Goal: Information Seeking & Learning: Learn about a topic

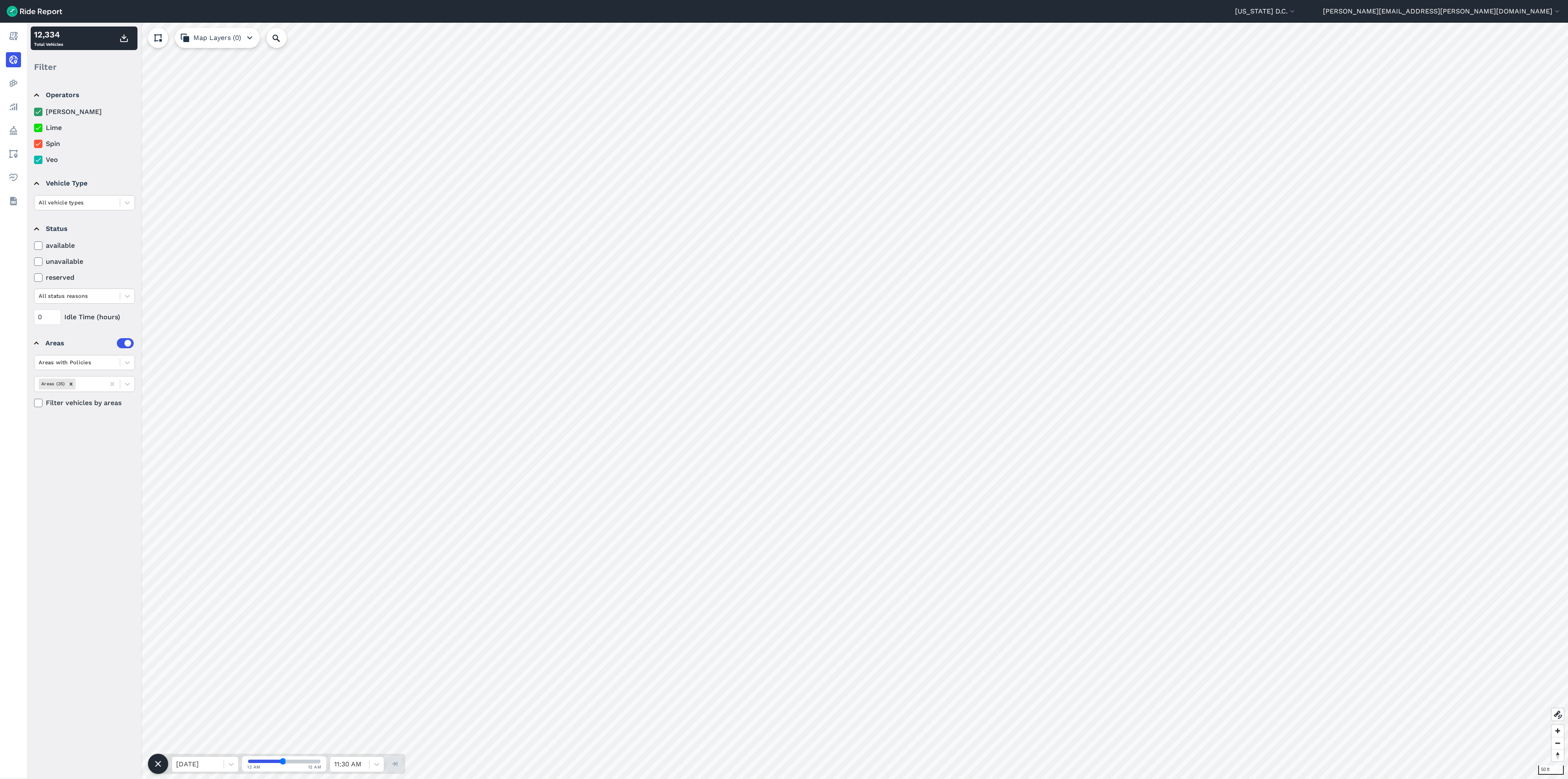
click at [38, 115] on icon at bounding box center [39, 111] width 8 height 8
click at [34, 112] on input "[PERSON_NAME]" at bounding box center [34, 110] width 0 height 6
click at [41, 127] on icon at bounding box center [39, 127] width 8 height 8
click at [34, 127] on input "Lime" at bounding box center [34, 126] width 0 height 6
click at [38, 144] on icon at bounding box center [39, 144] width 8 height 8
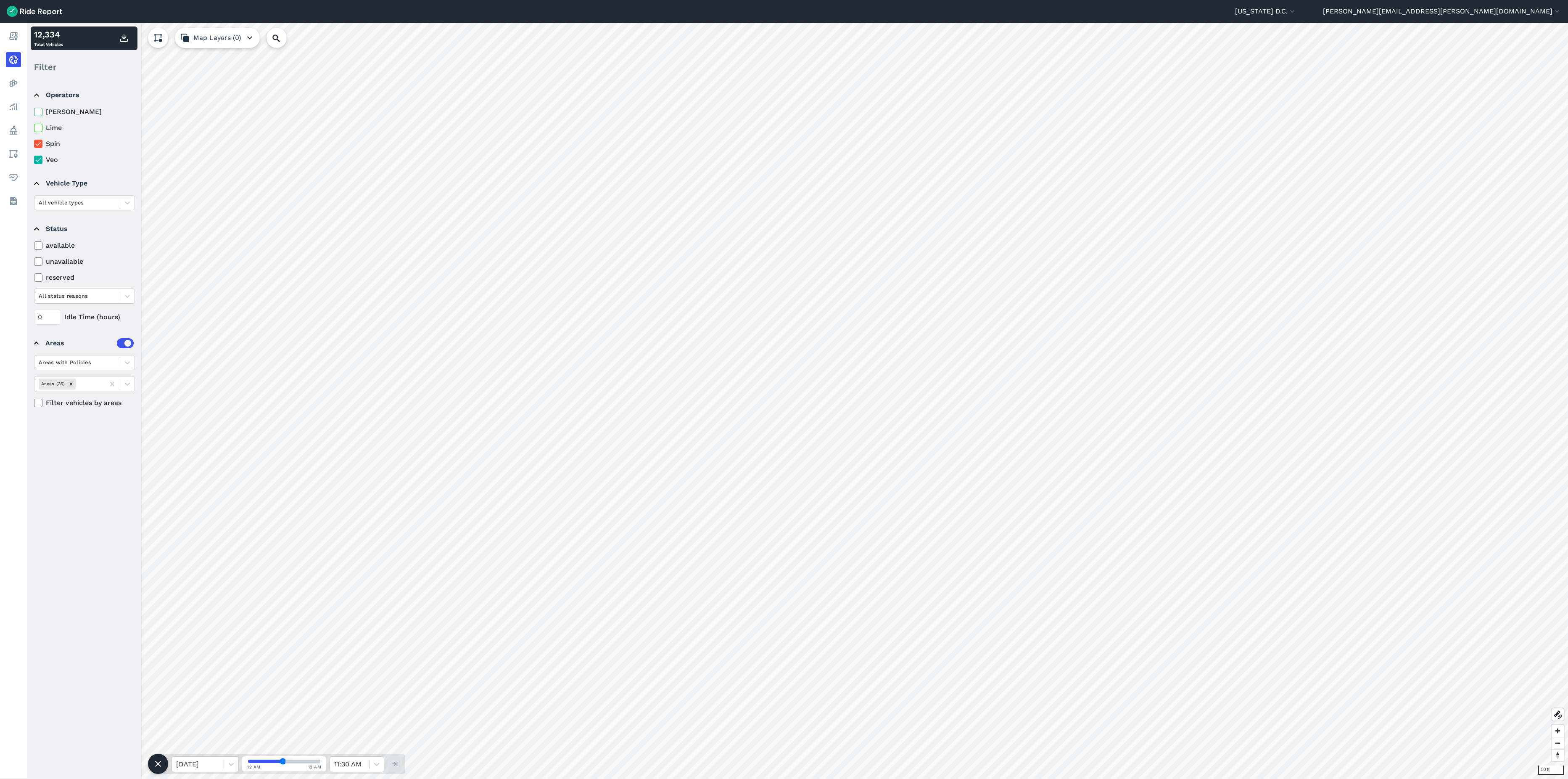
click at [34, 144] on input "Spin" at bounding box center [34, 142] width 0 height 6
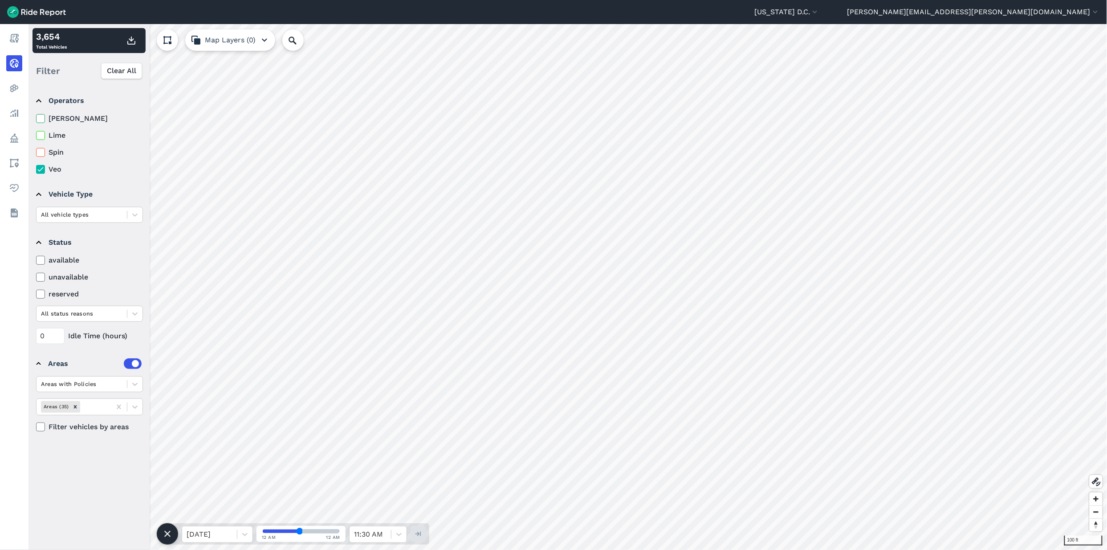
click at [41, 137] on icon at bounding box center [41, 135] width 8 height 9
click at [36, 136] on input "Lime" at bounding box center [36, 133] width 0 height 6
click at [42, 154] on icon at bounding box center [41, 152] width 8 height 9
click at [36, 153] on input "Spin" at bounding box center [36, 150] width 0 height 6
click at [41, 138] on icon at bounding box center [41, 135] width 8 height 9
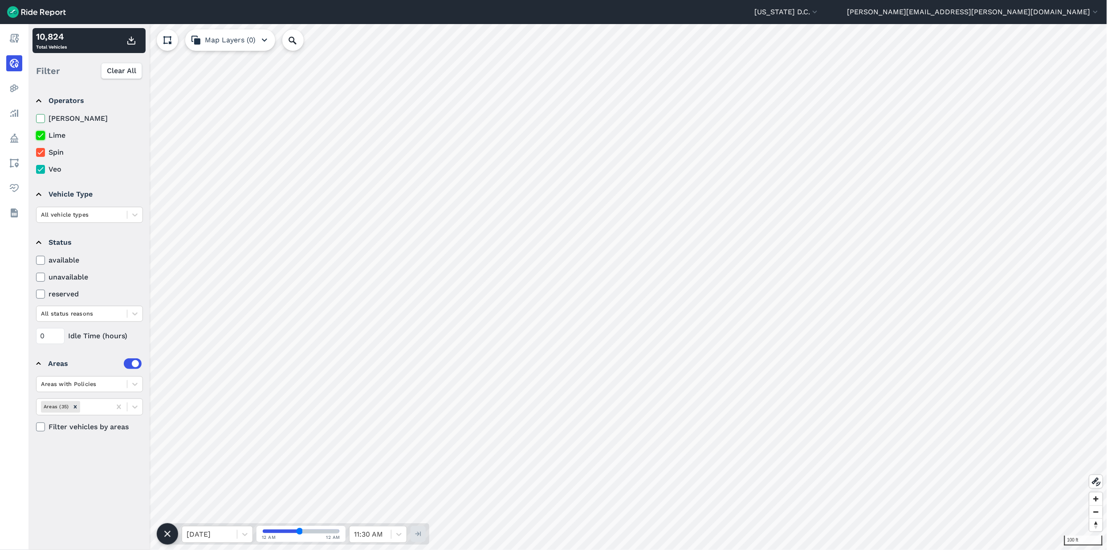
click at [36, 136] on input "Lime" at bounding box center [36, 133] width 0 height 6
click at [37, 150] on icon at bounding box center [41, 152] width 8 height 9
click at [36, 150] on input "Spin" at bounding box center [36, 150] width 0 height 6
click at [40, 137] on icon at bounding box center [41, 135] width 8 height 9
click at [36, 136] on input "Lime" at bounding box center [36, 133] width 0 height 6
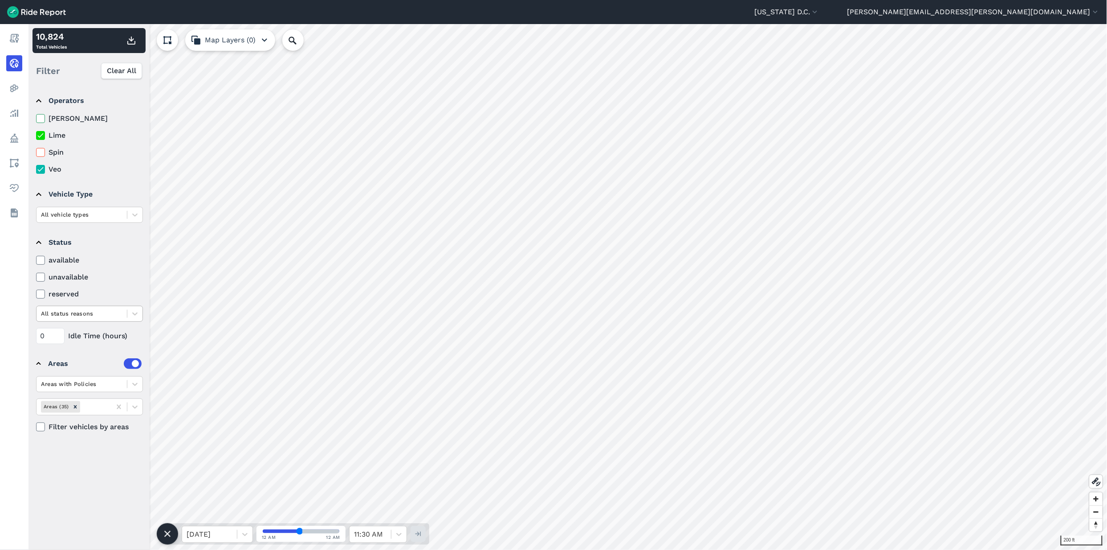
click at [96, 316] on div at bounding box center [81, 313] width 81 height 10
click at [75, 312] on div at bounding box center [81, 313] width 81 height 10
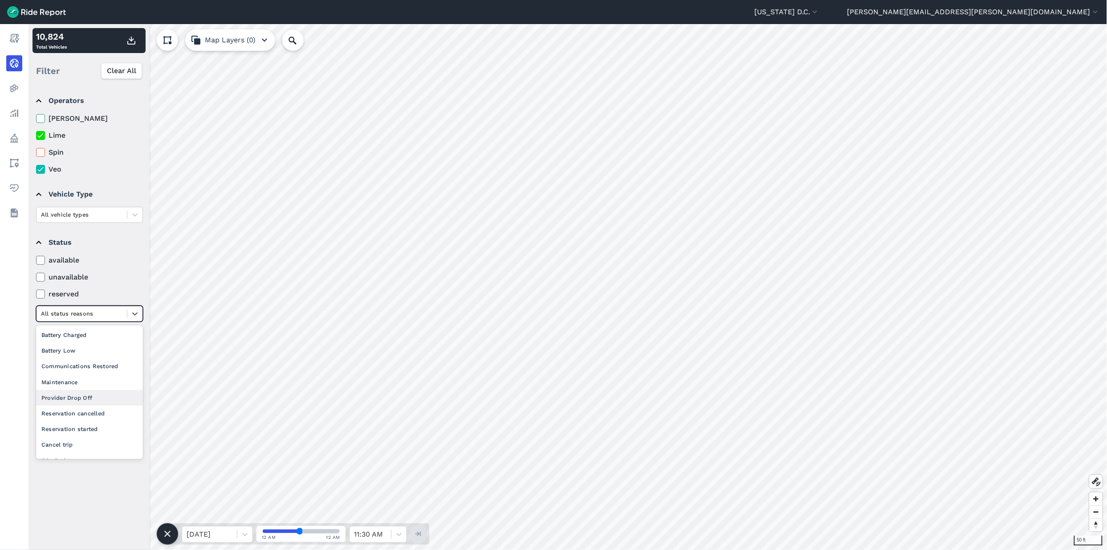
click at [79, 398] on div "Provider Drop Off" at bounding box center [89, 398] width 107 height 16
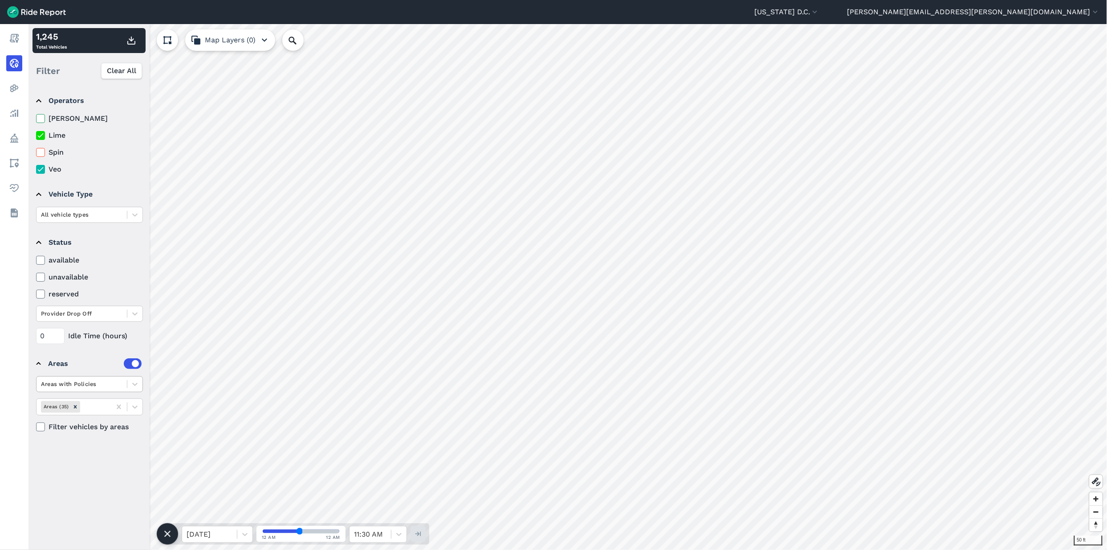
click at [110, 389] on div at bounding box center [81, 384] width 81 height 10
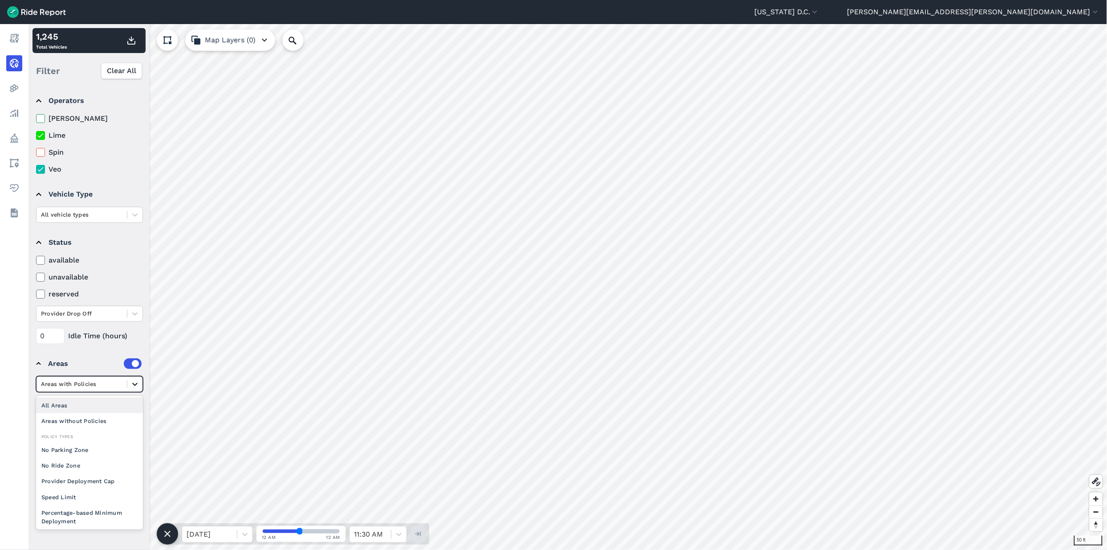
click at [136, 387] on icon at bounding box center [134, 383] width 9 height 9
click at [136, 409] on icon at bounding box center [134, 406] width 9 height 9
click at [125, 383] on div "Areas with Policies" at bounding box center [82, 384] width 90 height 14
click at [127, 318] on div at bounding box center [134, 313] width 15 height 15
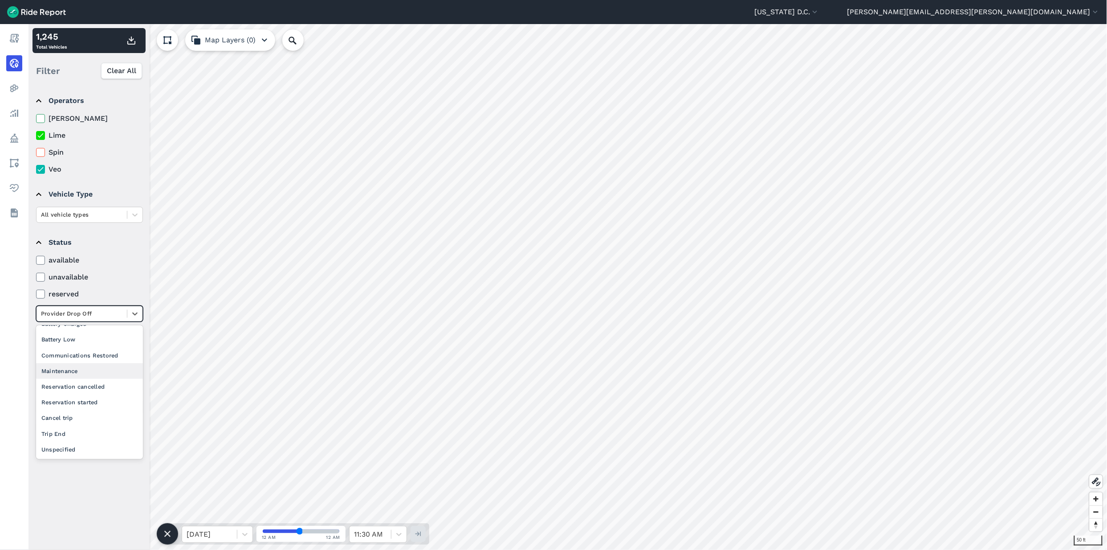
scroll to position [26, 0]
click at [84, 431] on div "Trip End" at bounding box center [89, 435] width 107 height 16
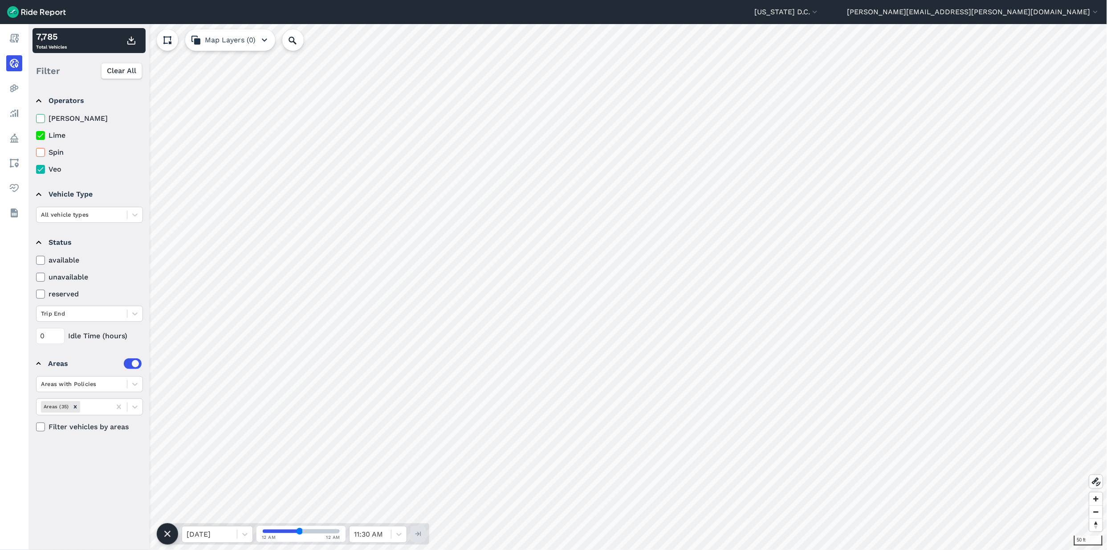
click at [72, 304] on div "available unavailable reserved Trip End" at bounding box center [89, 288] width 107 height 67
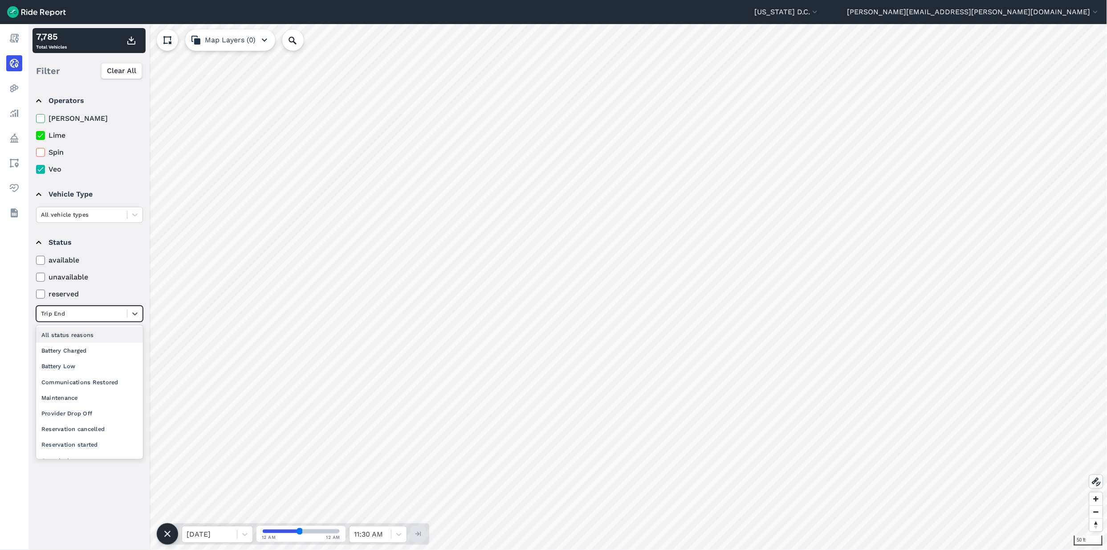
click at [75, 317] on div at bounding box center [81, 313] width 81 height 10
click at [83, 386] on div "Provider Drop Off" at bounding box center [89, 387] width 107 height 16
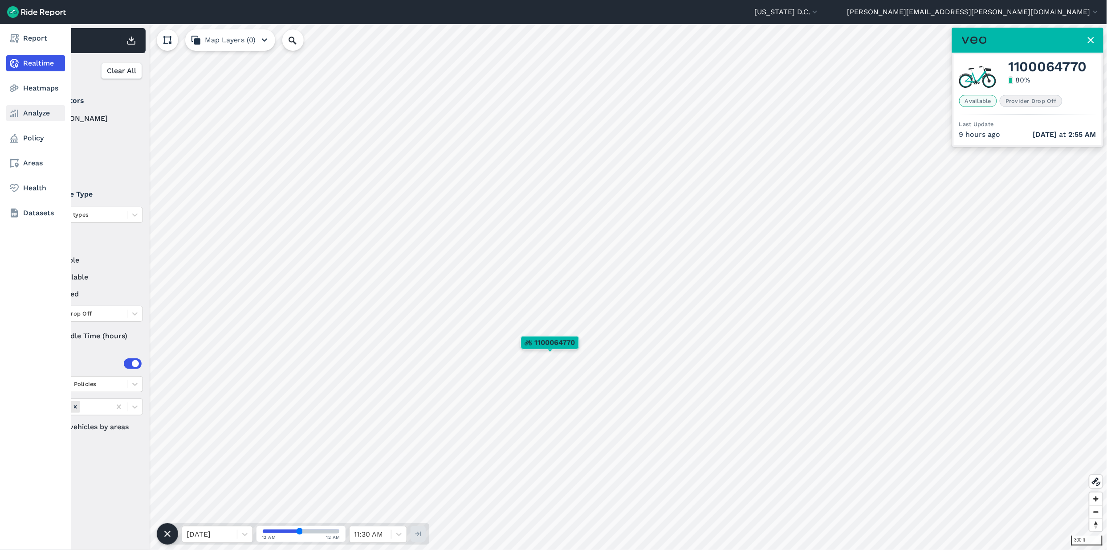
click at [34, 115] on link "Analyze" at bounding box center [35, 113] width 59 height 16
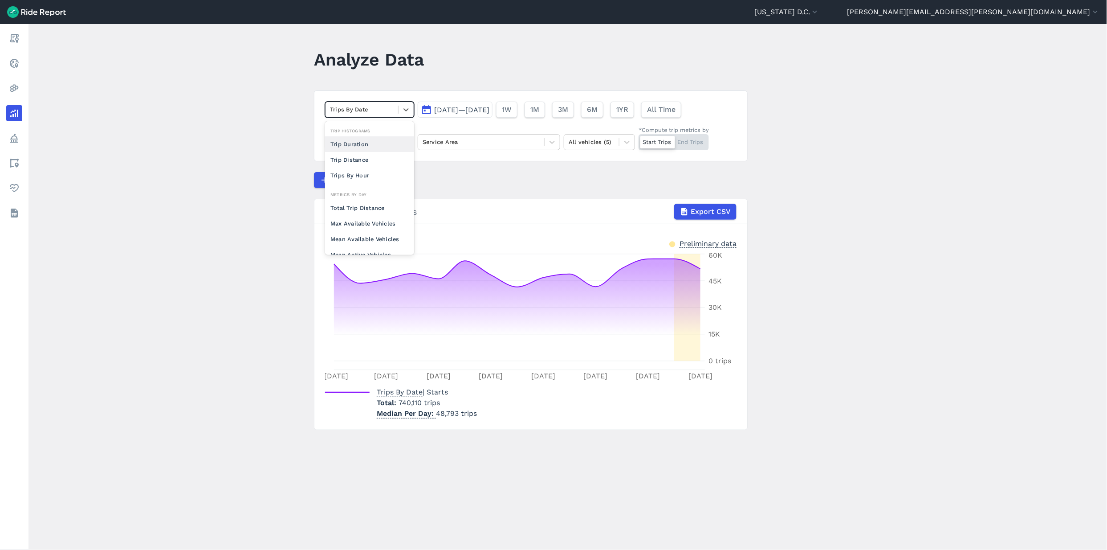
click at [373, 116] on div "Trips By Date" at bounding box center [362, 109] width 73 height 14
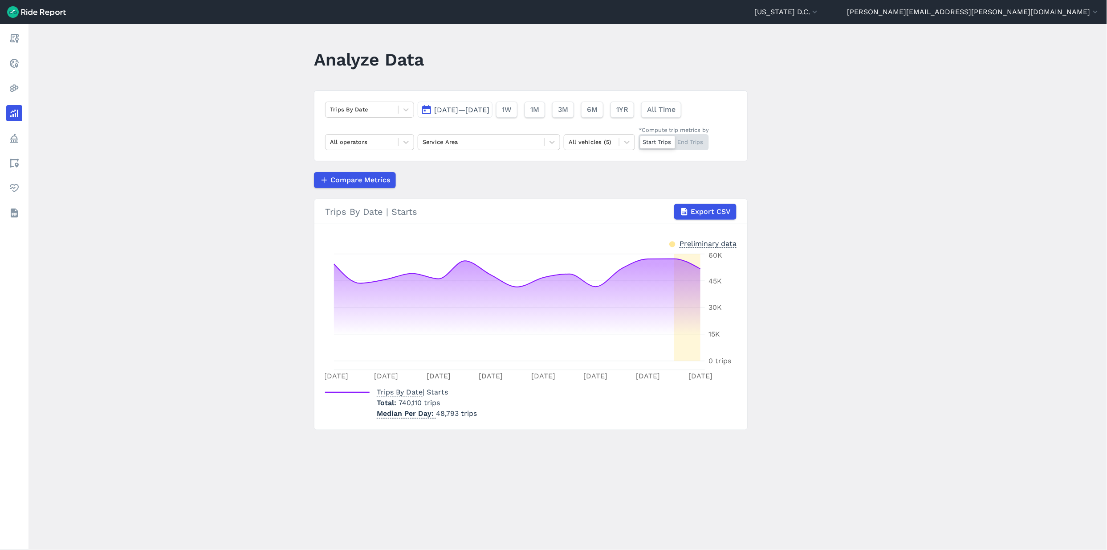
click at [462, 119] on div "Trips By Date Aug 31, 2025—Sep 14, 2025 1W 1M 3M 6M 1YR All Time All operators …" at bounding box center [531, 125] width 434 height 71
click at [471, 116] on button "Aug 31, 2025—Sep 14, 2025" at bounding box center [455, 110] width 75 height 16
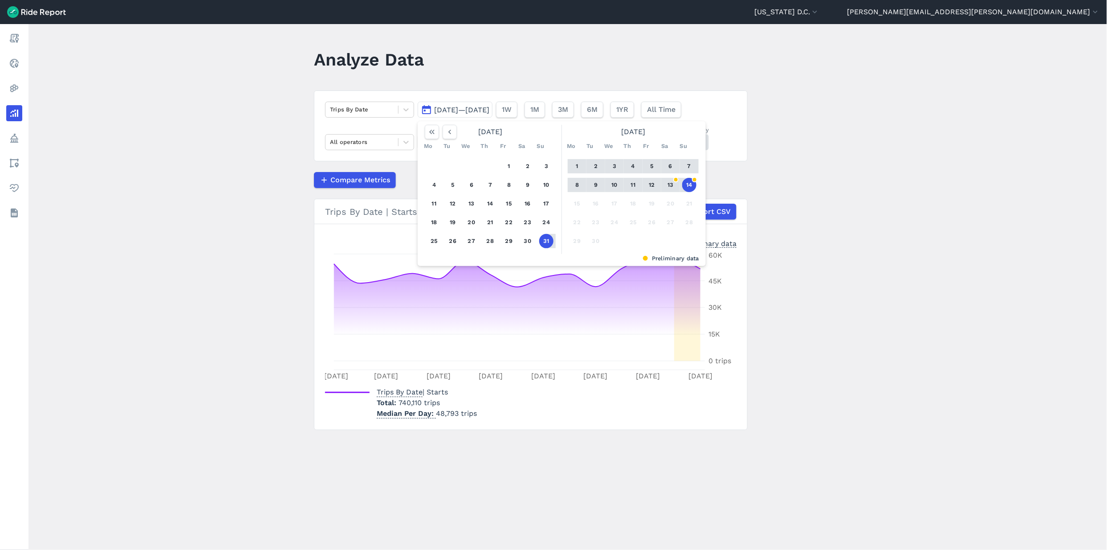
click at [870, 209] on main "Analyze Data Trips By Date Aug 31, 2025—Sep 14, 2025 August 2025 Mo Tu We Th Fr…" at bounding box center [568, 286] width 1079 height 525
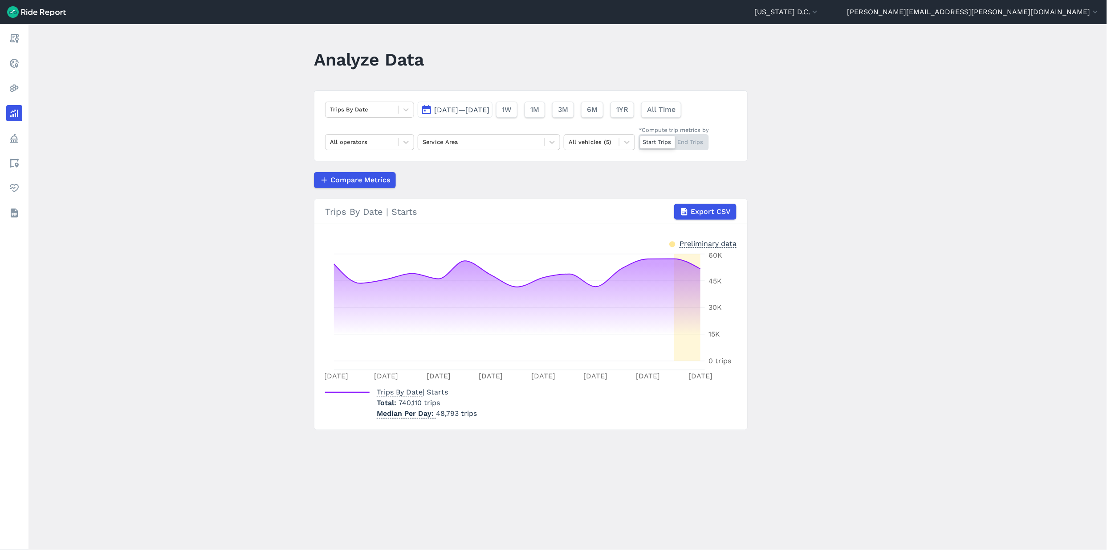
click at [493, 118] on button "Aug 31, 2025—Sep 14, 2025" at bounding box center [455, 110] width 75 height 16
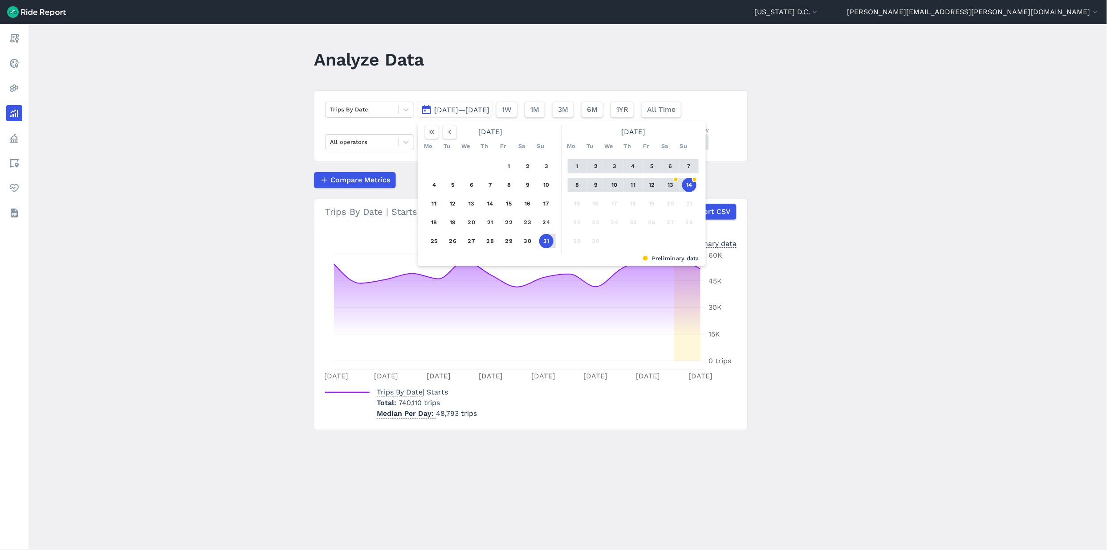
click at [578, 186] on button "8" at bounding box center [577, 185] width 14 height 14
click at [687, 182] on button "14" at bounding box center [689, 185] width 14 height 14
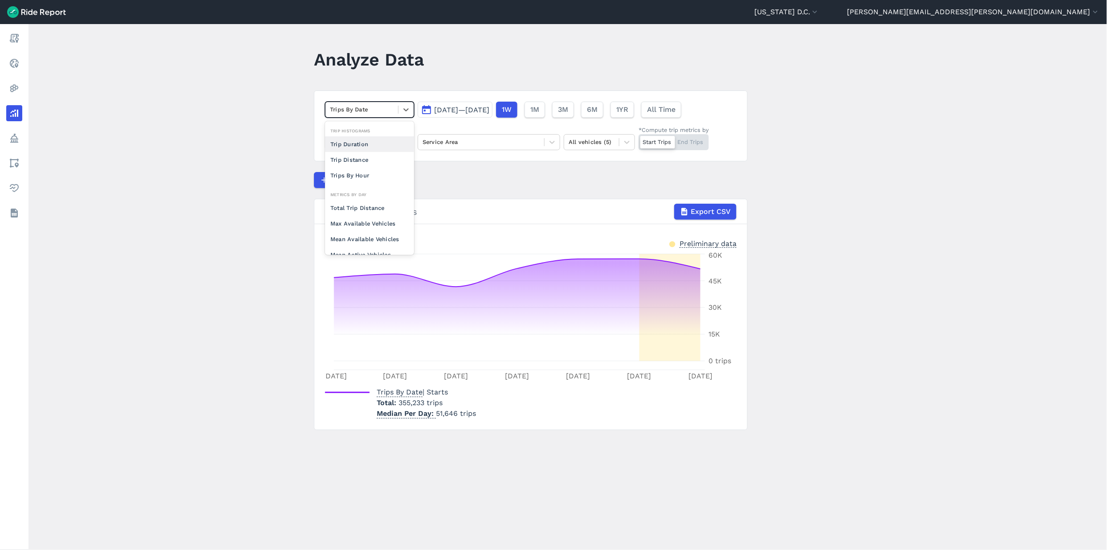
click at [367, 114] on div at bounding box center [362, 109] width 64 height 10
click at [227, 136] on main "Analyze Data option Trip Duration focused, 0 of 2. 10 results available. Use Up…" at bounding box center [568, 286] width 1079 height 525
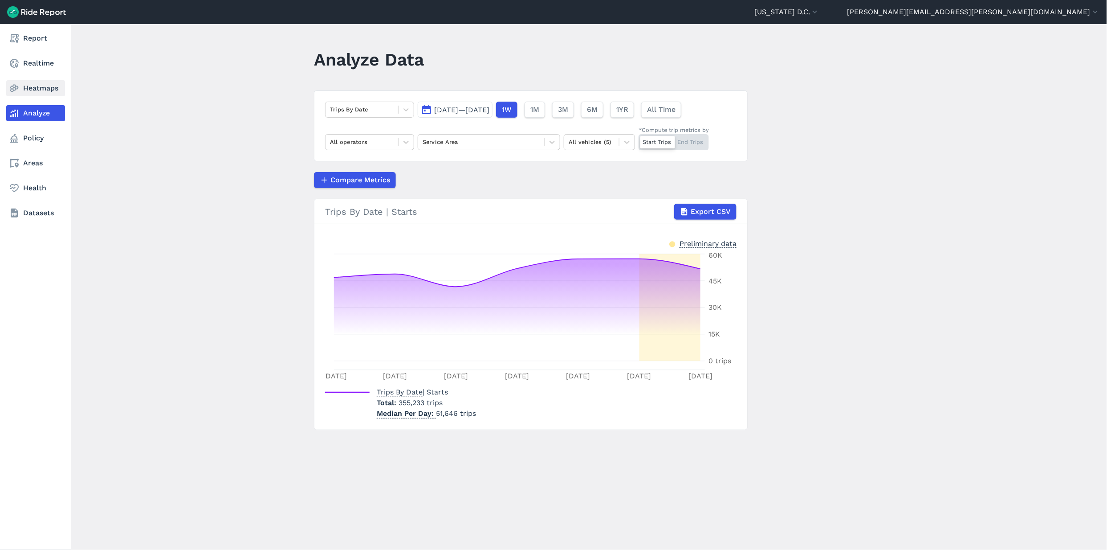
click at [44, 90] on link "Heatmaps" at bounding box center [35, 88] width 59 height 16
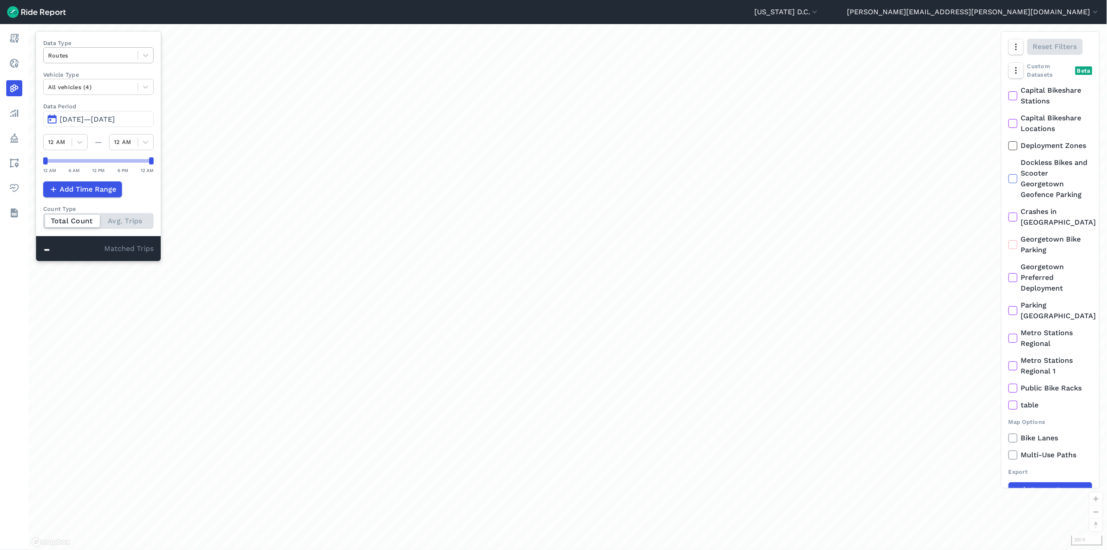
click at [111, 60] on div at bounding box center [90, 55] width 85 height 10
click at [101, 110] on div "Curb Events" at bounding box center [98, 108] width 110 height 16
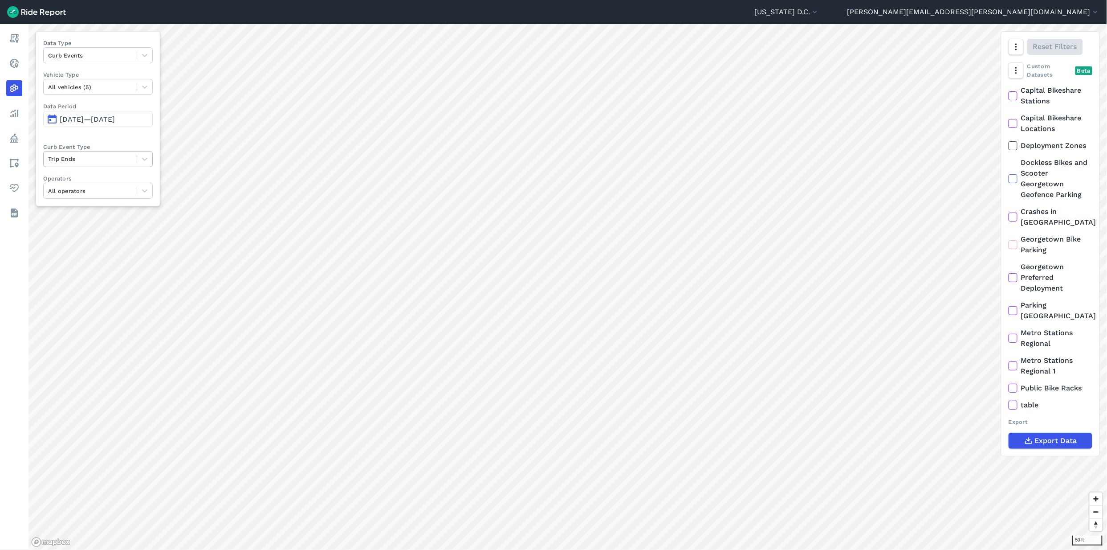
click at [113, 163] on div at bounding box center [90, 159] width 84 height 10
click at [109, 195] on div "Deployments" at bounding box center [98, 196] width 110 height 16
click at [110, 190] on div at bounding box center [90, 191] width 84 height 10
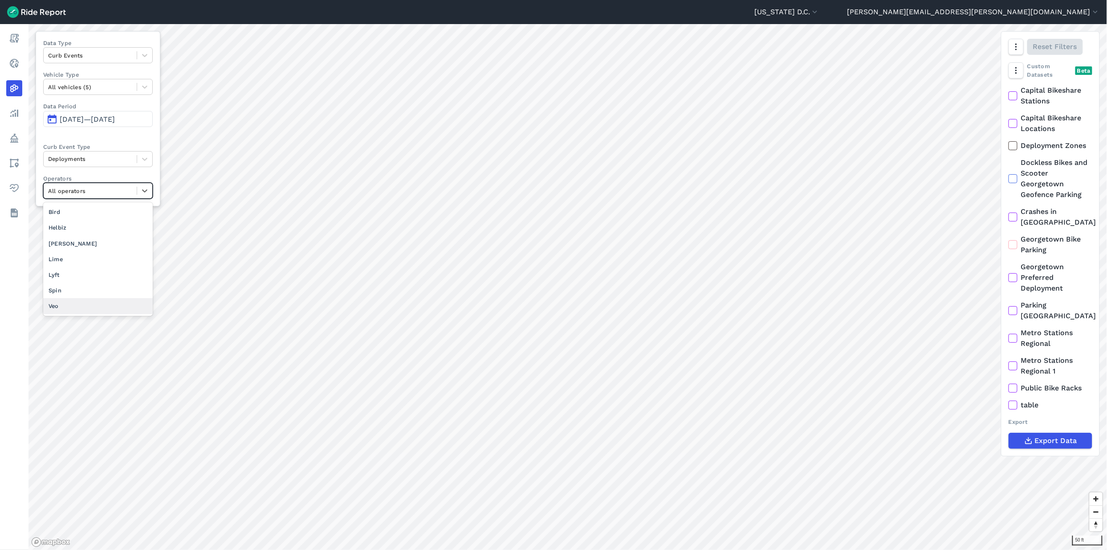
click at [80, 306] on div "Veo" at bounding box center [98, 306] width 110 height 16
click at [124, 186] on div at bounding box center [90, 191] width 84 height 10
click at [98, 275] on div "Lime" at bounding box center [98, 275] width 110 height 16
click at [119, 191] on div at bounding box center [90, 191] width 84 height 10
click at [109, 217] on div "All operators" at bounding box center [98, 212] width 110 height 16
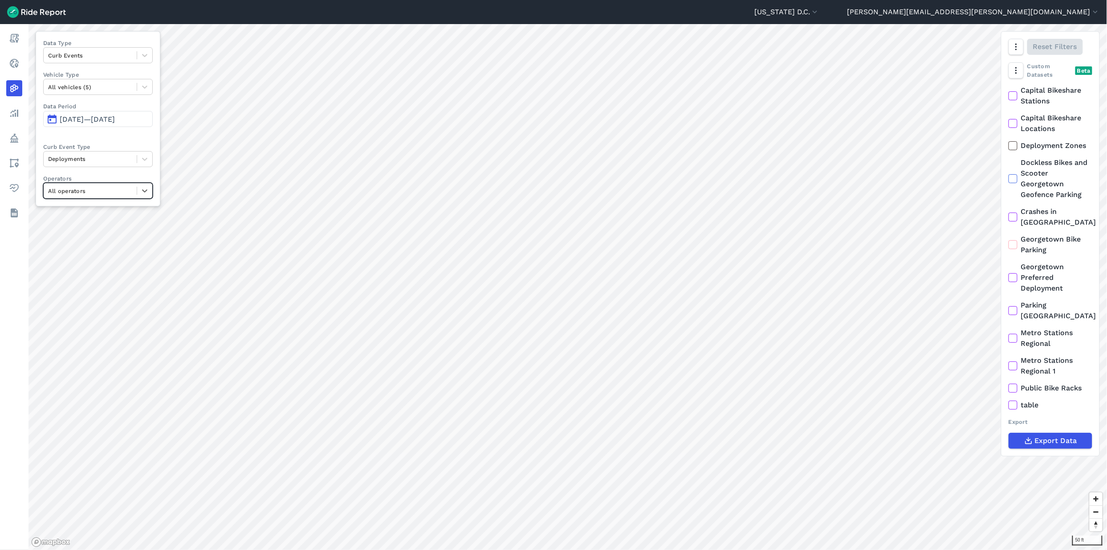
click at [131, 191] on div at bounding box center [90, 191] width 84 height 10
click at [98, 258] on div "Lime" at bounding box center [98, 259] width 110 height 16
click at [120, 195] on div at bounding box center [90, 191] width 84 height 10
click at [94, 307] on div "Veo" at bounding box center [98, 306] width 110 height 16
click at [136, 185] on div "Veo" at bounding box center [90, 191] width 93 height 14
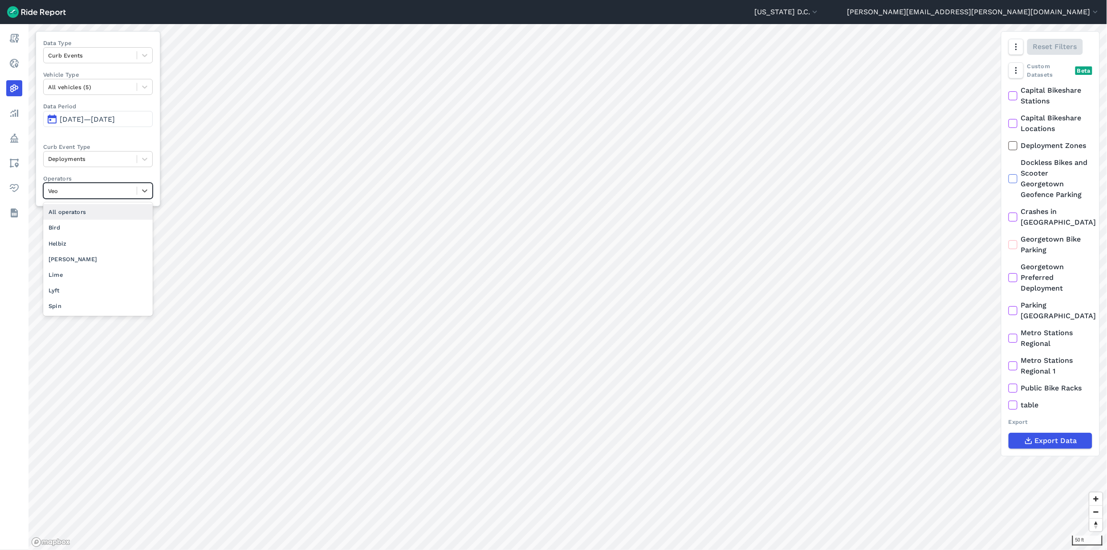
click at [111, 212] on div "All operators" at bounding box center [98, 212] width 110 height 16
click at [112, 198] on div "All operators" at bounding box center [90, 191] width 93 height 14
click at [79, 306] on div "Veo" at bounding box center [98, 306] width 110 height 16
click at [116, 190] on div at bounding box center [90, 191] width 84 height 10
click at [85, 213] on div "All operators" at bounding box center [98, 212] width 110 height 16
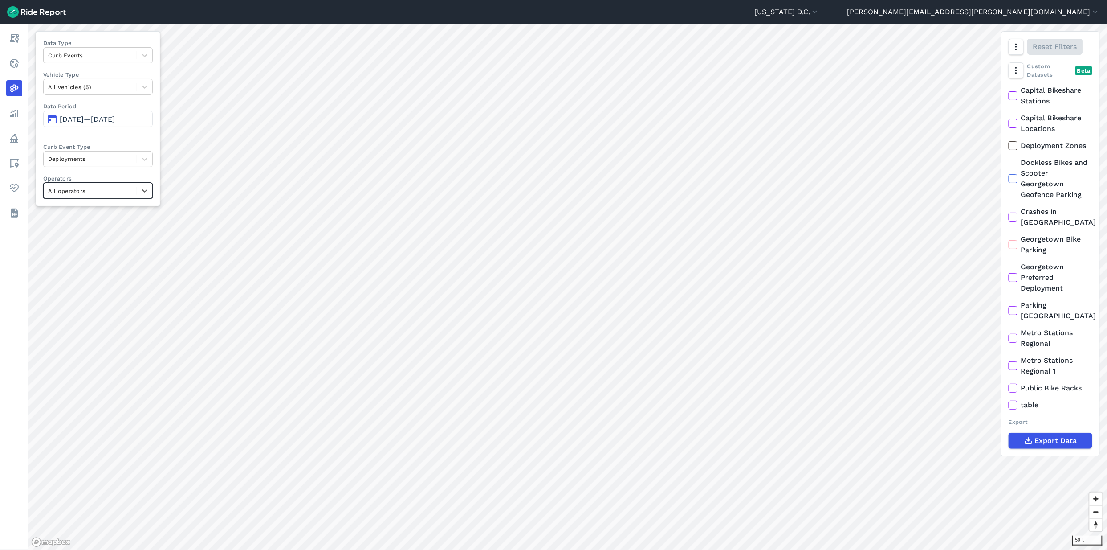
click at [85, 198] on div "All operators" at bounding box center [90, 191] width 93 height 14
click at [103, 243] on div "[PERSON_NAME]" at bounding box center [98, 244] width 110 height 16
click at [128, 194] on div at bounding box center [90, 191] width 84 height 10
click at [96, 261] on div "Lime" at bounding box center [98, 259] width 110 height 16
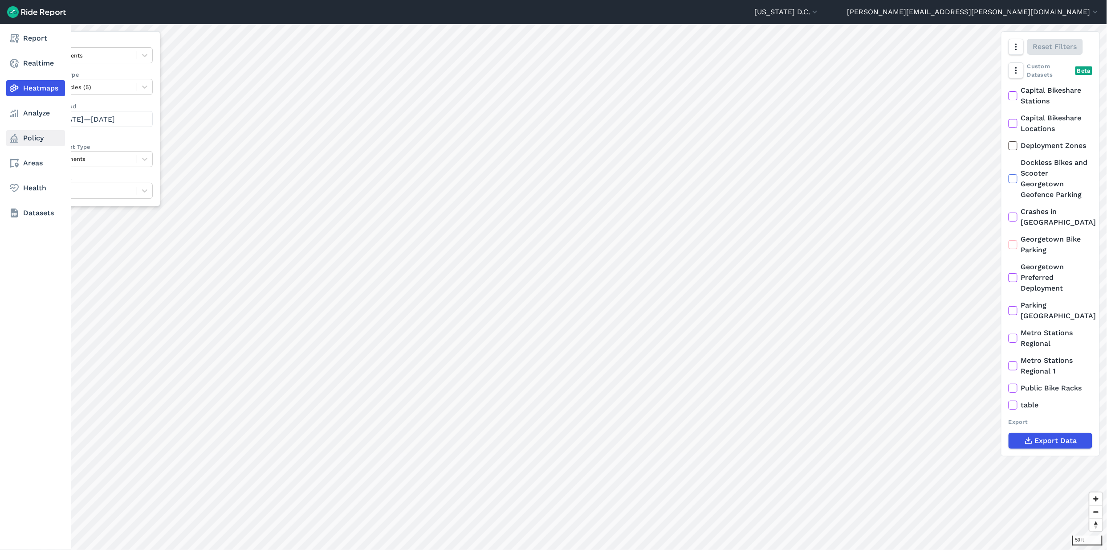
click at [14, 136] on use at bounding box center [14, 138] width 8 height 9
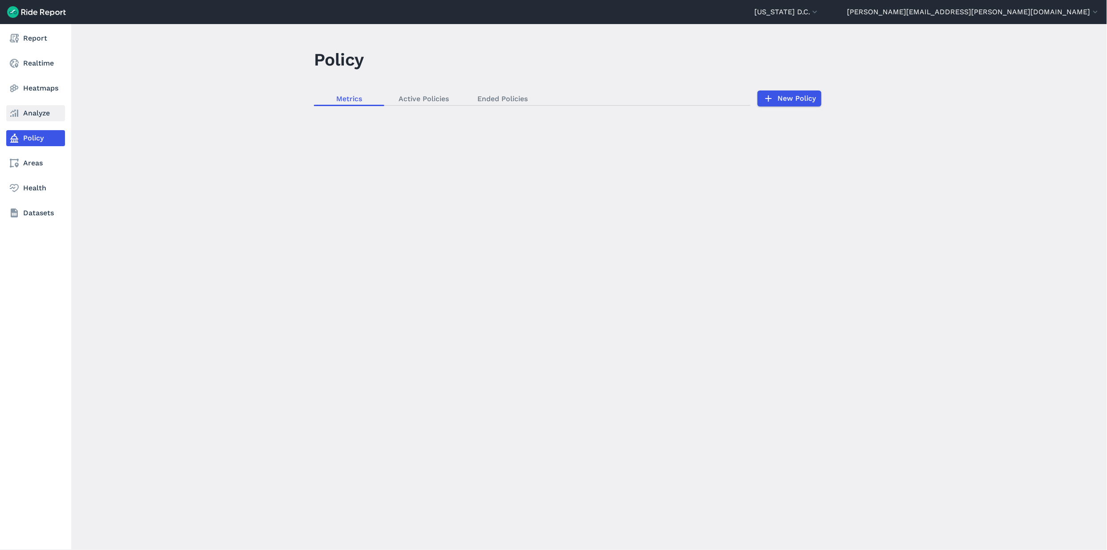
click at [24, 115] on link "Analyze" at bounding box center [35, 113] width 59 height 16
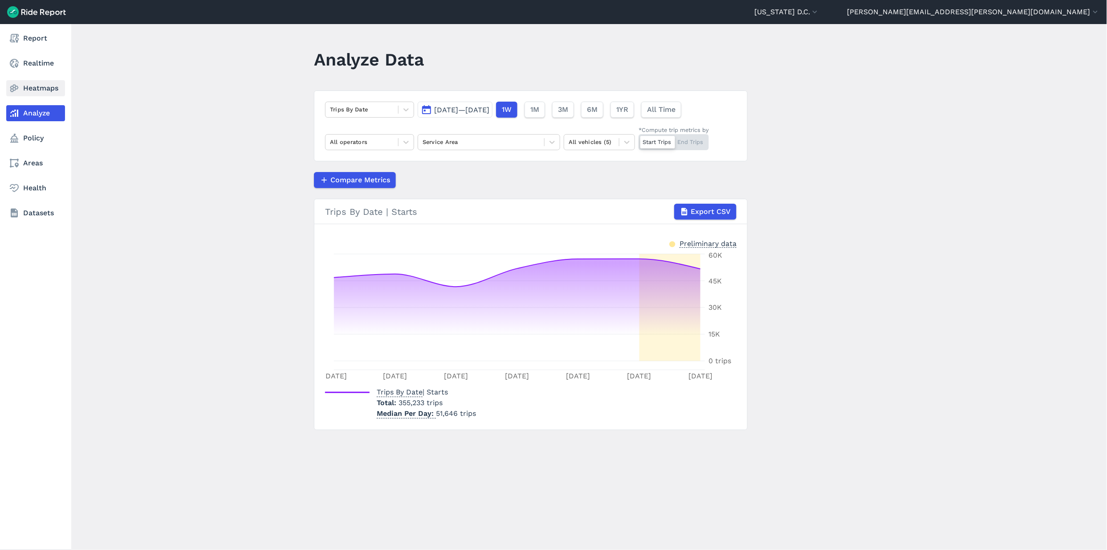
click at [34, 87] on link "Heatmaps" at bounding box center [35, 88] width 59 height 16
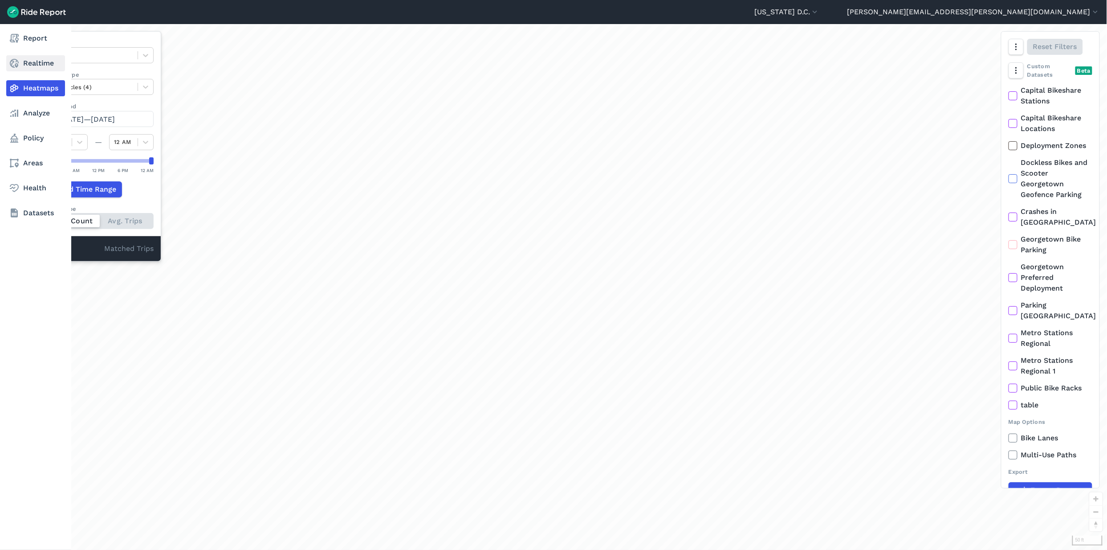
click at [43, 63] on link "Realtime" at bounding box center [35, 63] width 59 height 16
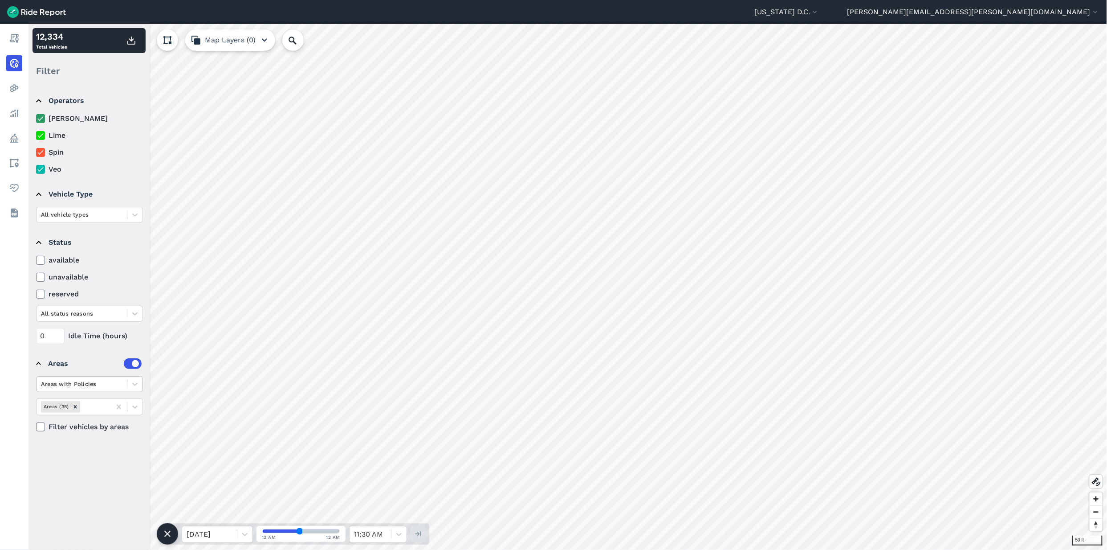
click at [89, 383] on div at bounding box center [81, 384] width 81 height 10
click at [98, 321] on div "All status reasons" at bounding box center [89, 314] width 107 height 16
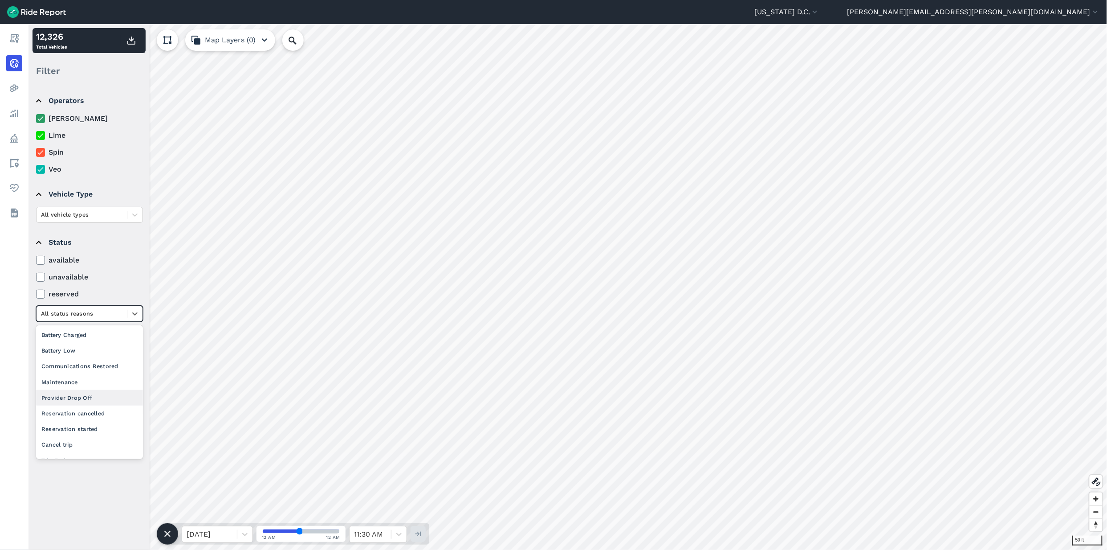
click at [93, 399] on div "Provider Drop Off" at bounding box center [89, 398] width 107 height 16
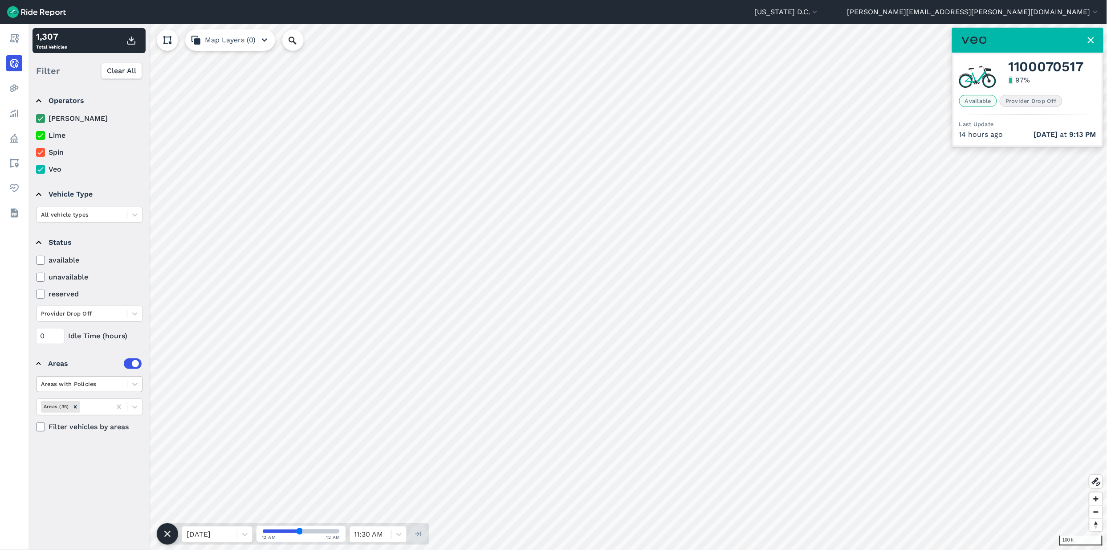
click at [75, 379] on div at bounding box center [81, 384] width 81 height 10
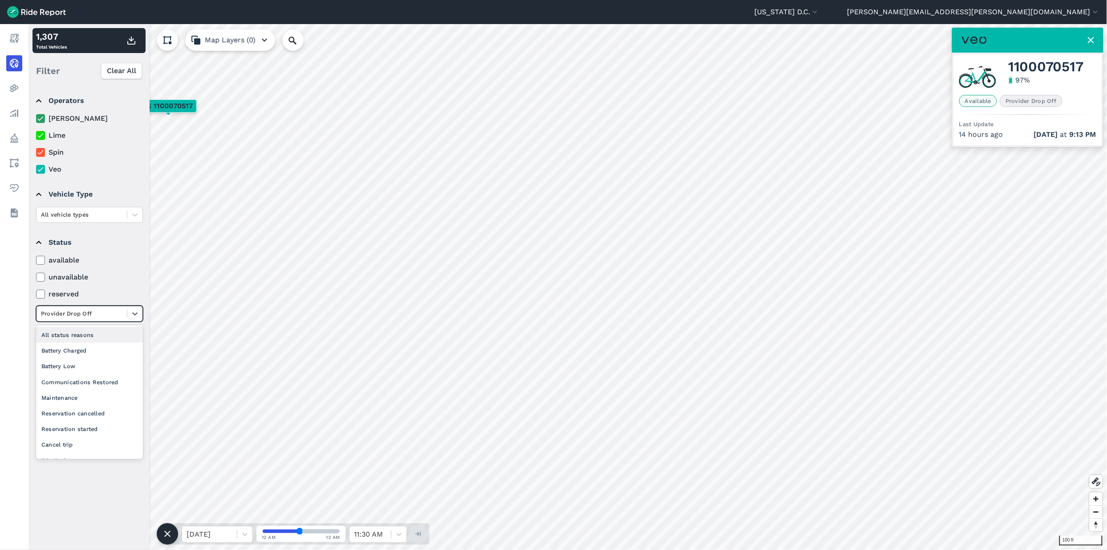
click at [73, 317] on div at bounding box center [81, 313] width 81 height 10
click at [72, 333] on div "All status reasons" at bounding box center [89, 335] width 107 height 16
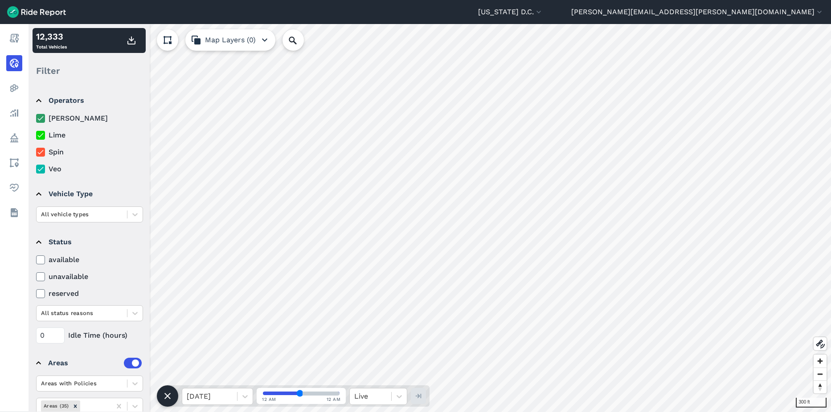
click at [41, 118] on icon at bounding box center [41, 118] width 8 height 9
click at [36, 118] on input "[PERSON_NAME]" at bounding box center [36, 116] width 0 height 6
click at [41, 135] on icon at bounding box center [41, 135] width 8 height 9
click at [36, 135] on input "Lime" at bounding box center [36, 133] width 0 height 6
click at [41, 152] on icon at bounding box center [41, 152] width 8 height 9
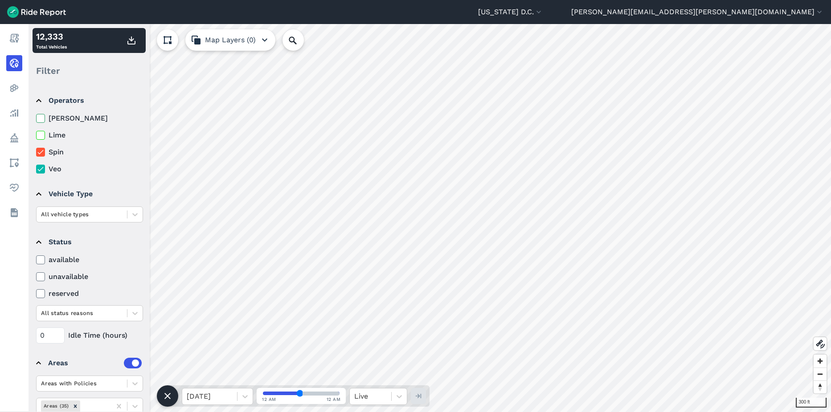
click at [36, 152] on input "Spin" at bounding box center [36, 150] width 0 height 6
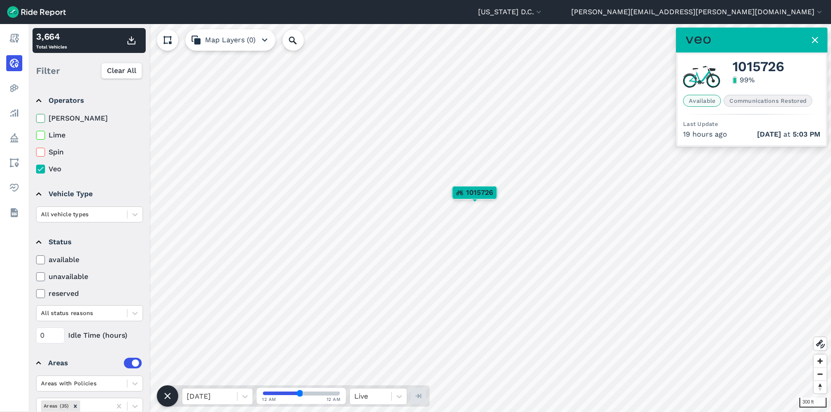
click at [813, 38] on use at bounding box center [814, 40] width 6 height 6
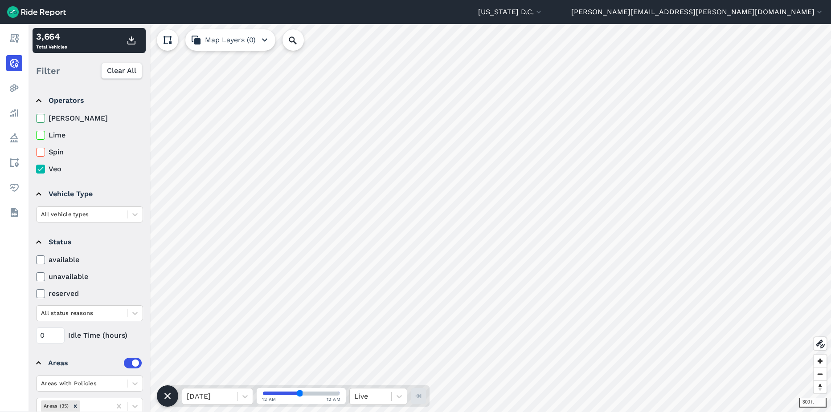
click at [41, 134] on icon at bounding box center [41, 135] width 8 height 9
click at [36, 134] on input "Lime" at bounding box center [36, 133] width 0 height 6
click at [41, 134] on icon at bounding box center [41, 135] width 8 height 9
click at [36, 134] on input "Lime" at bounding box center [36, 133] width 0 height 6
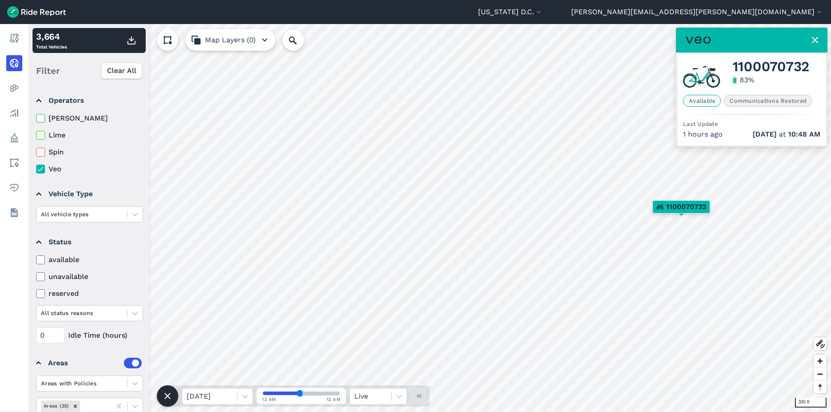
click at [814, 41] on use at bounding box center [814, 40] width 6 height 6
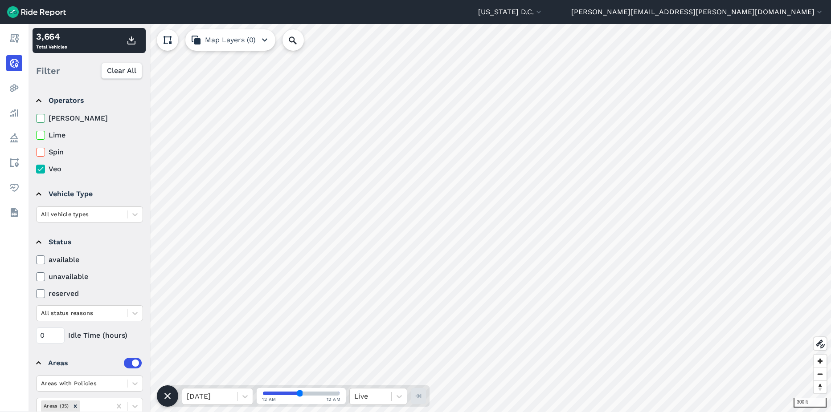
click at [44, 168] on icon at bounding box center [41, 169] width 8 height 9
click at [36, 168] on input "Veo" at bounding box center [36, 167] width 0 height 6
click at [39, 136] on icon at bounding box center [41, 135] width 8 height 9
click at [36, 136] on input "Lime" at bounding box center [36, 133] width 0 height 6
click at [43, 169] on icon at bounding box center [41, 169] width 8 height 9
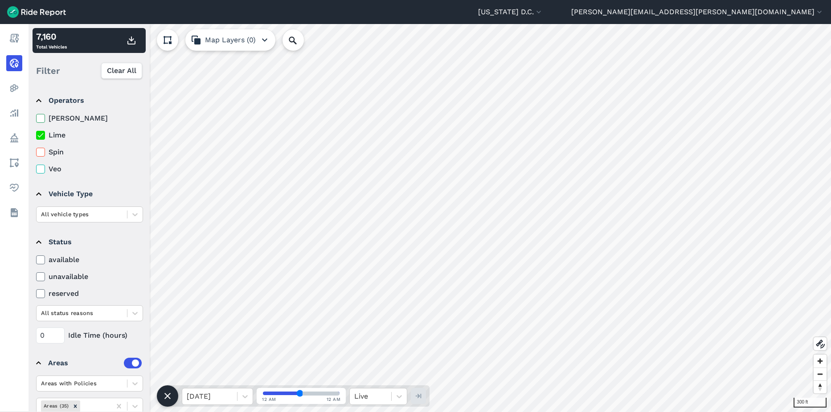
click at [36, 169] on input "Veo" at bounding box center [36, 167] width 0 height 6
click at [42, 118] on icon at bounding box center [41, 118] width 8 height 9
click at [36, 118] on input "[PERSON_NAME]" at bounding box center [36, 116] width 0 height 6
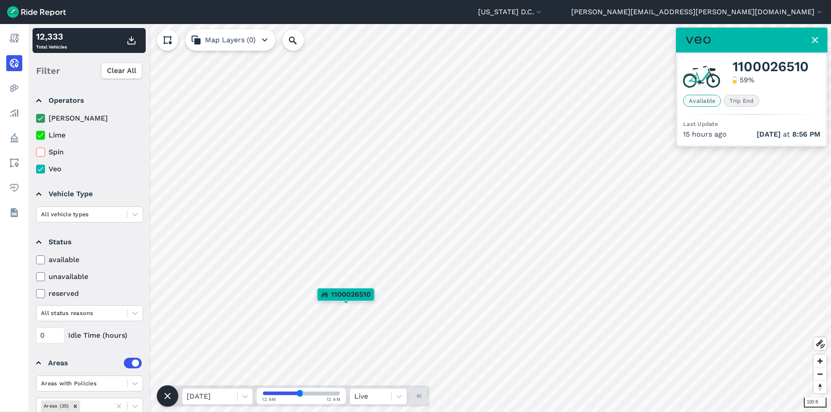
click at [816, 42] on use at bounding box center [814, 40] width 6 height 6
